Goal: Register for event/course

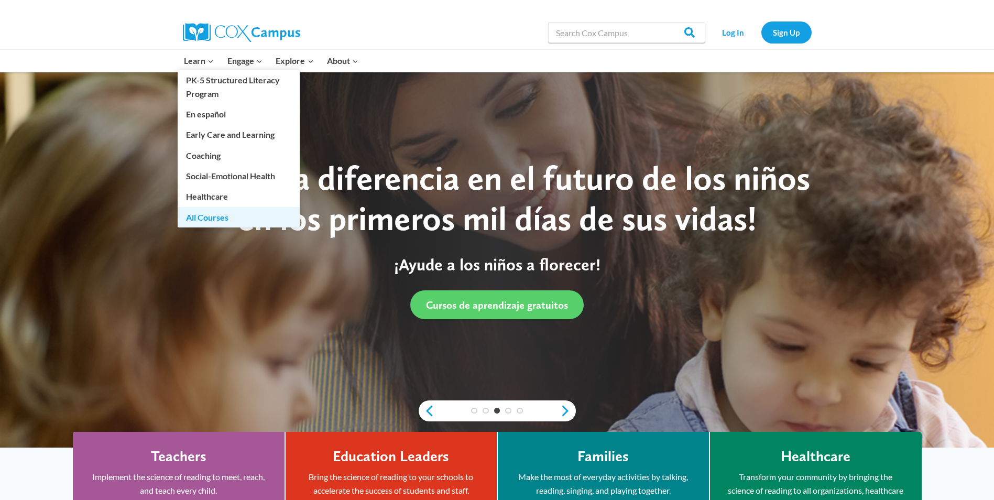
click at [215, 214] on link "All Courses" at bounding box center [239, 217] width 122 height 20
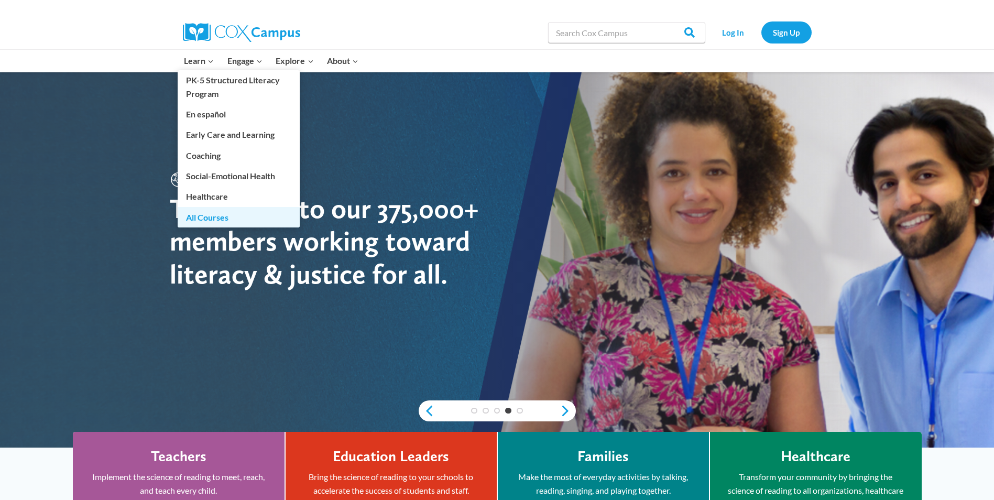
click at [210, 221] on link "All Courses" at bounding box center [239, 217] width 122 height 20
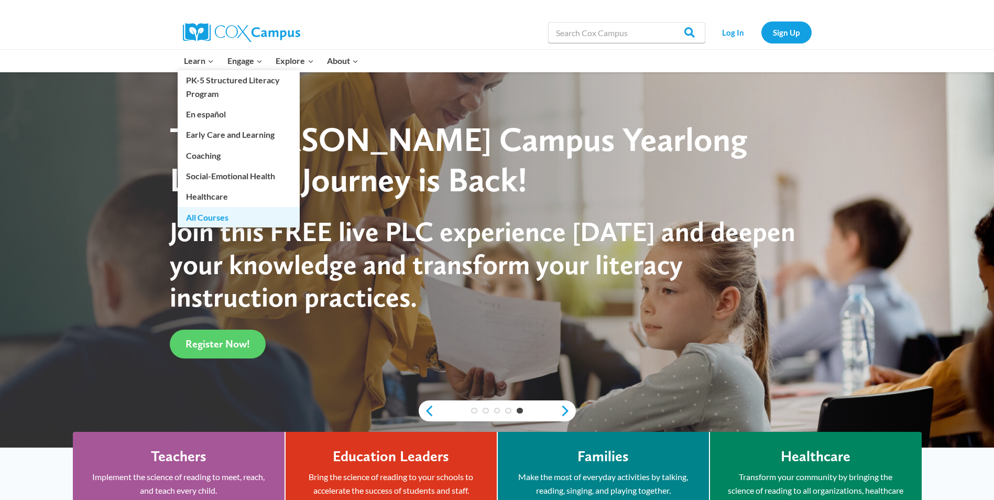
click at [197, 216] on link "All Courses" at bounding box center [239, 217] width 122 height 20
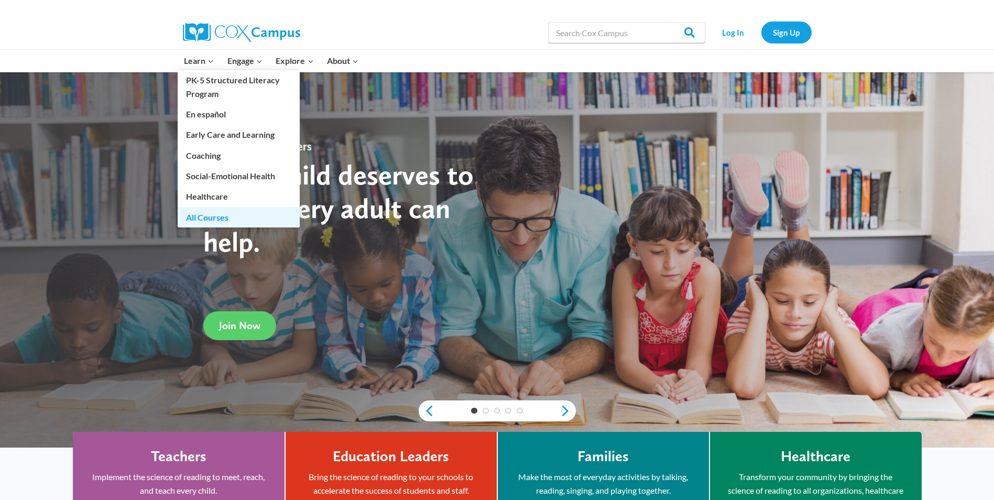
click at [196, 219] on link "All Courses" at bounding box center [239, 217] width 122 height 20
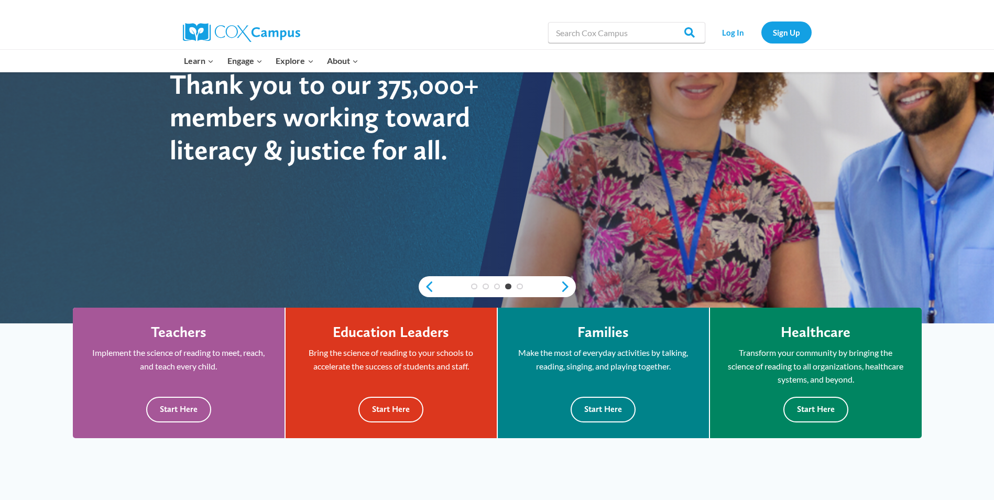
scroll to position [250, 0]
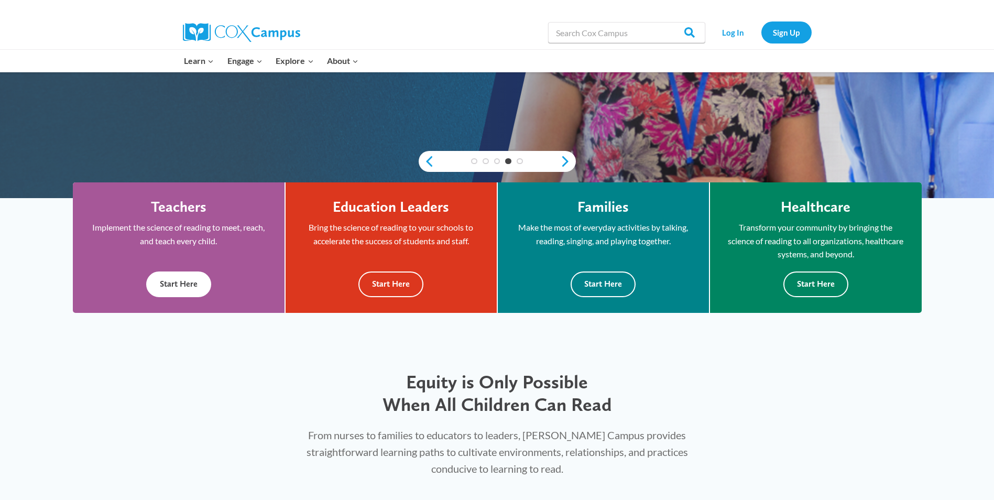
click at [176, 281] on button "Start Here" at bounding box center [178, 285] width 65 height 26
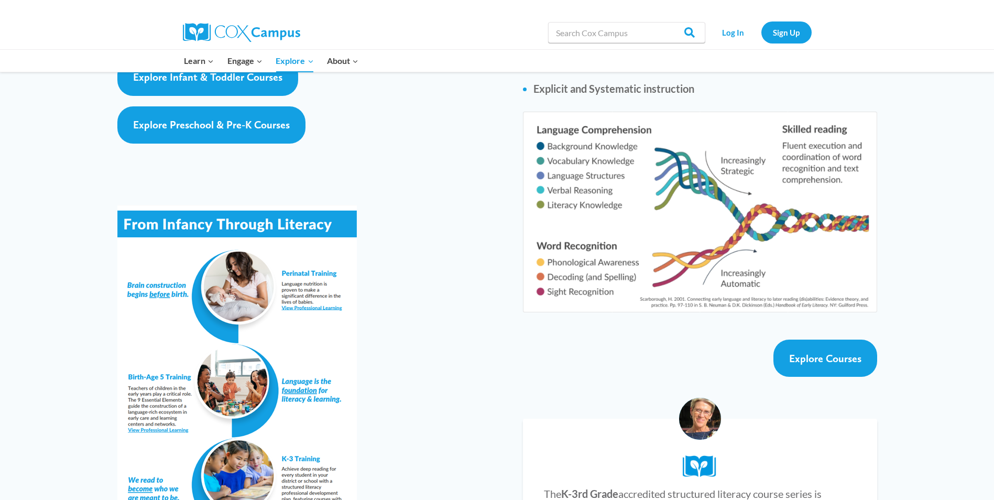
scroll to position [1670, 0]
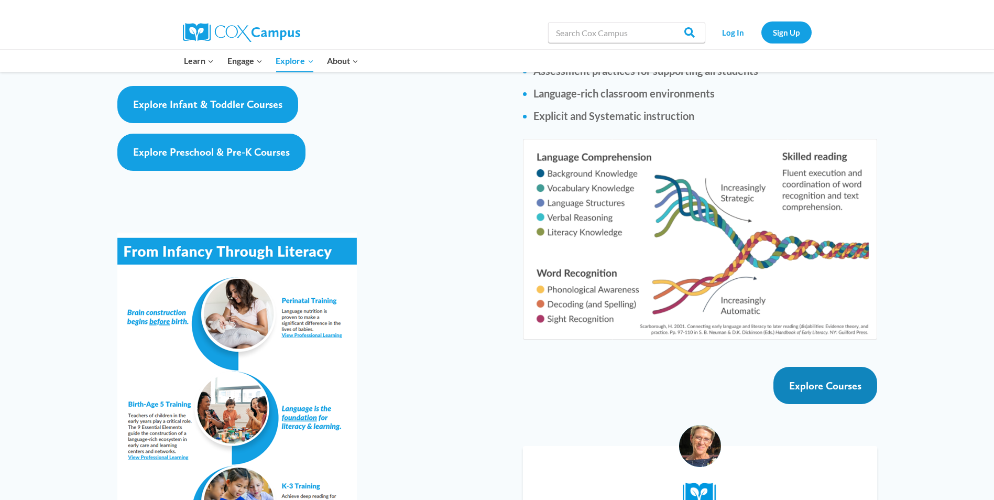
click at [837, 380] on span "Explore Courses" at bounding box center [825, 386] width 72 height 13
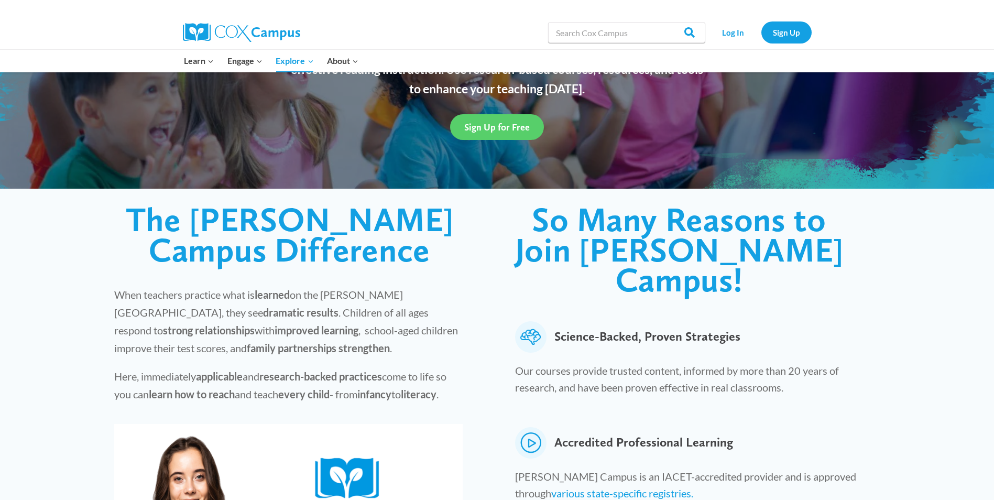
scroll to position [52, 0]
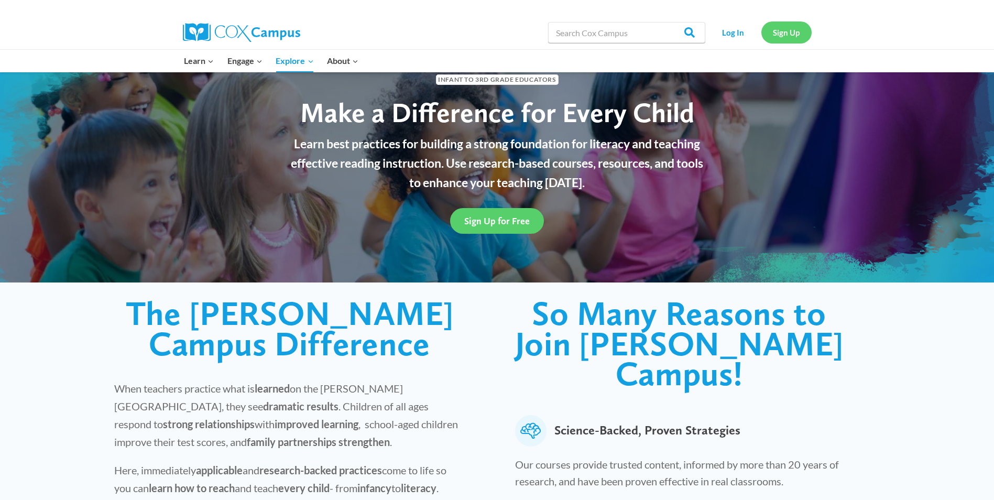
click at [796, 36] on link "Sign Up" at bounding box center [787, 31] width 50 height 21
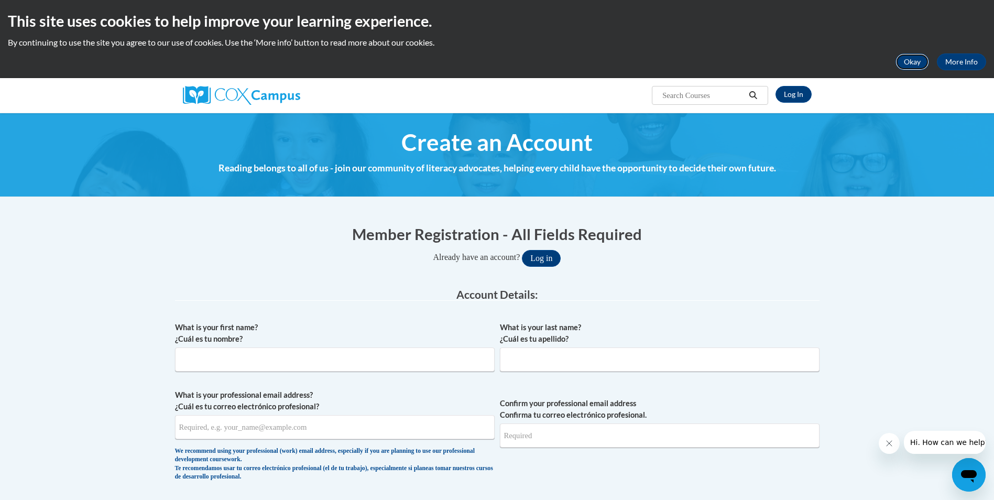
click at [907, 63] on button "Okay" at bounding box center [913, 61] width 34 height 17
